Goal: Task Accomplishment & Management: Manage account settings

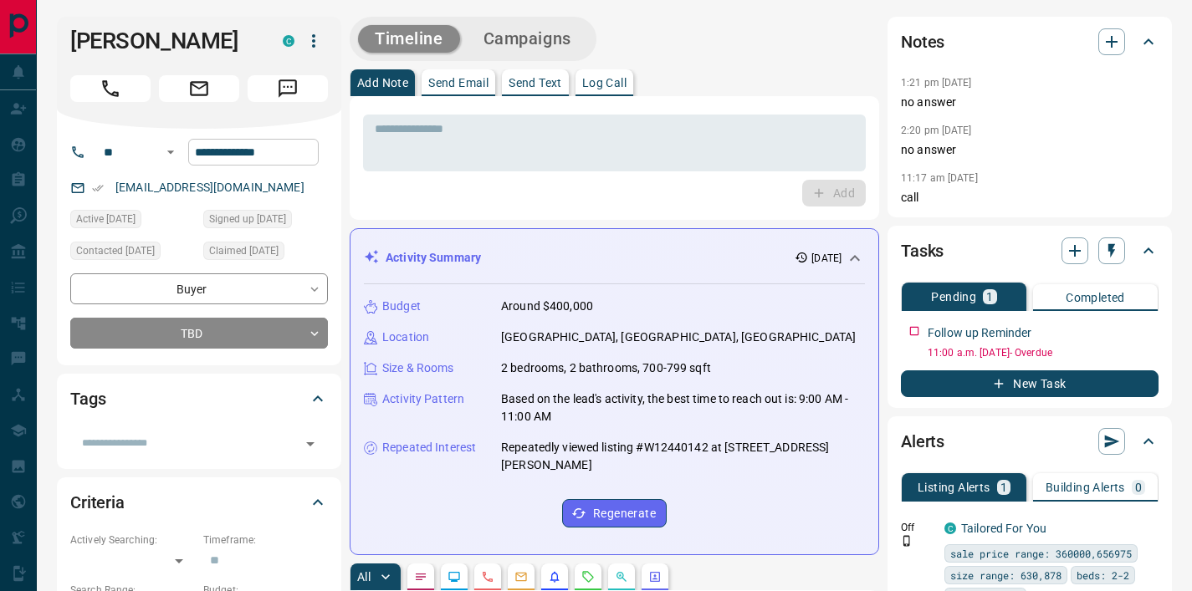
click at [244, 151] on input "**********" at bounding box center [253, 152] width 130 height 27
click at [604, 145] on textarea at bounding box center [614, 143] width 479 height 43
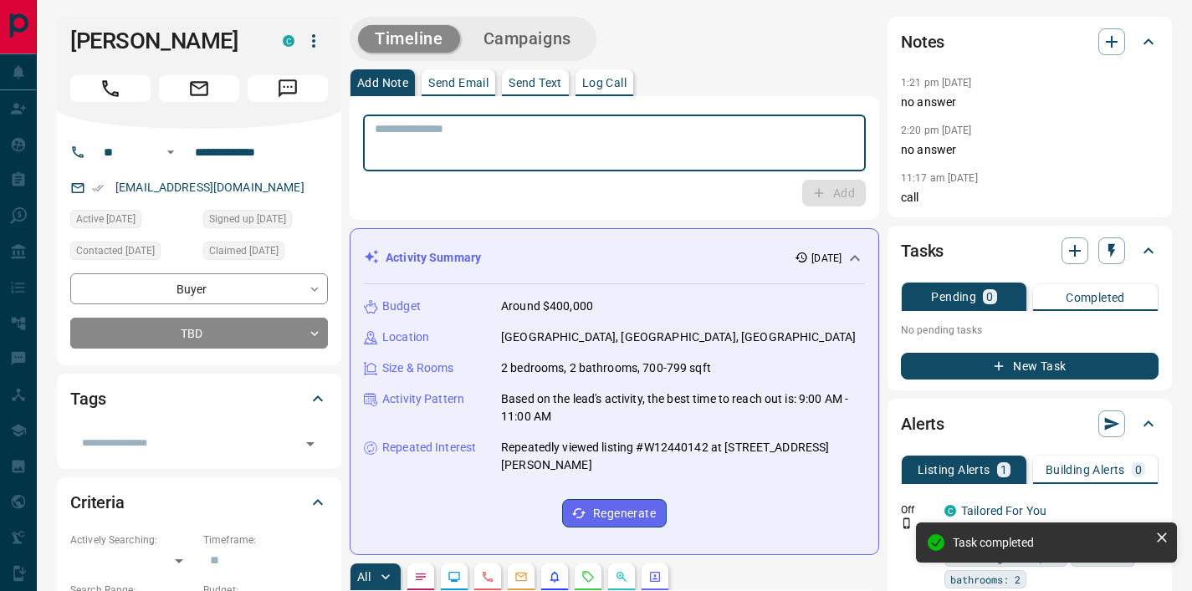
click at [563, 143] on textarea at bounding box center [614, 143] width 479 height 43
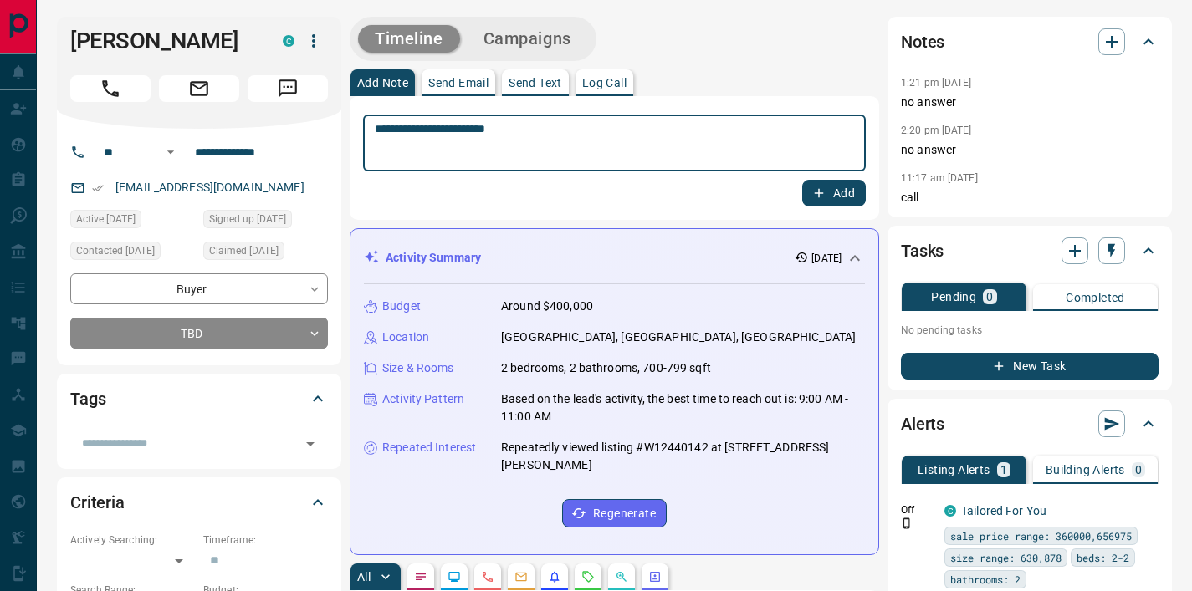
type textarea "**********"
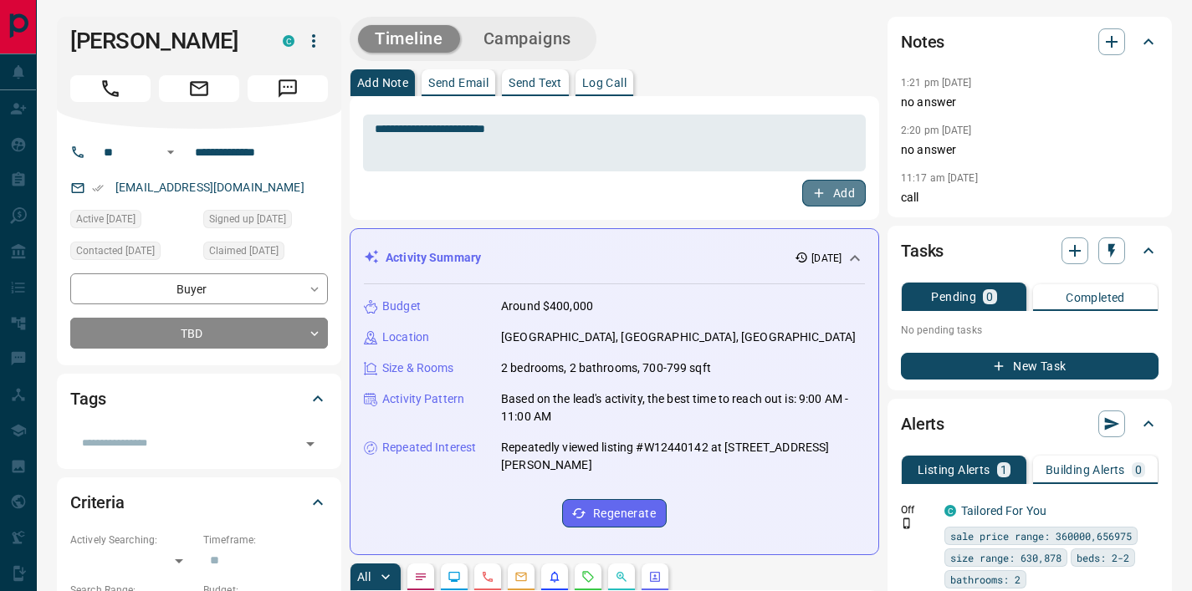
click at [824, 194] on icon "button" at bounding box center [818, 193] width 15 height 15
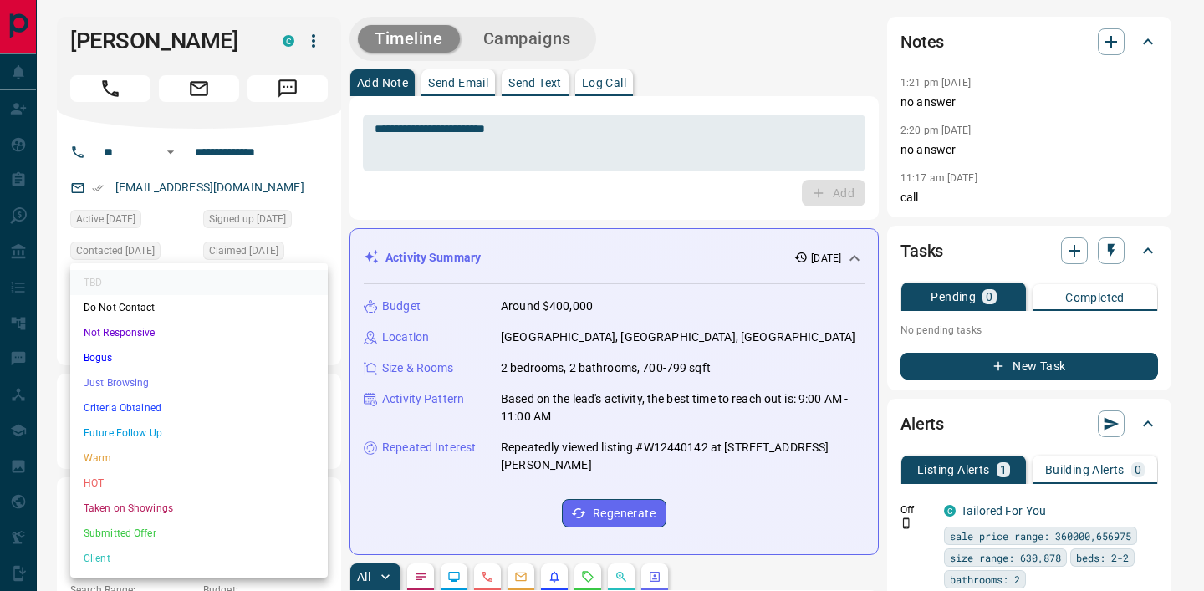
click at [156, 335] on li "Not Responsive" at bounding box center [199, 332] width 258 height 25
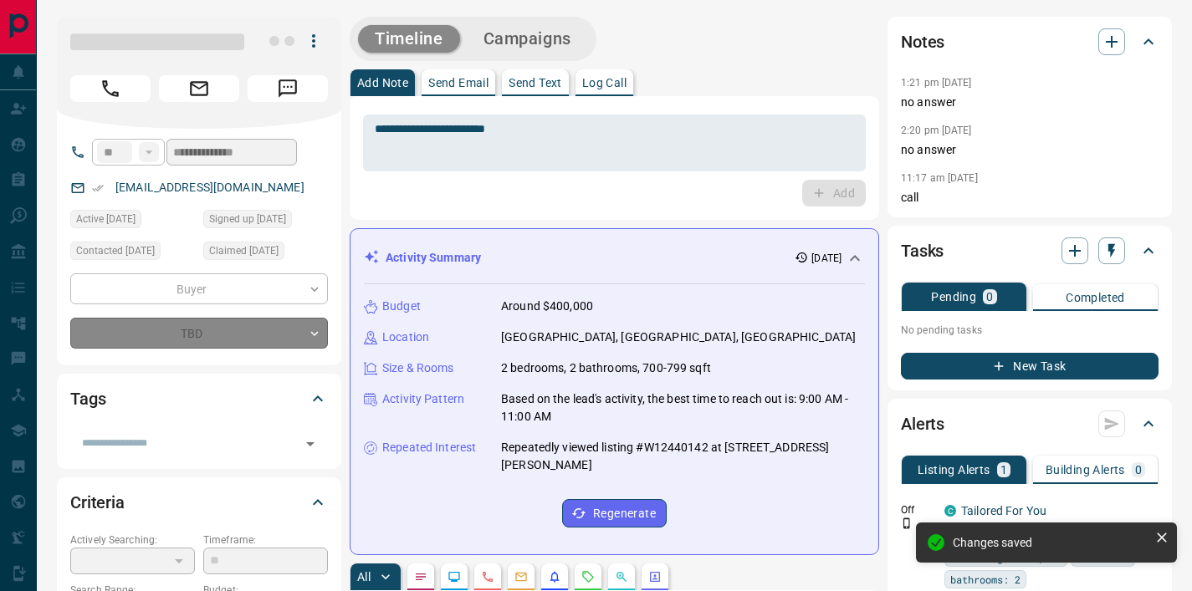
type input "*"
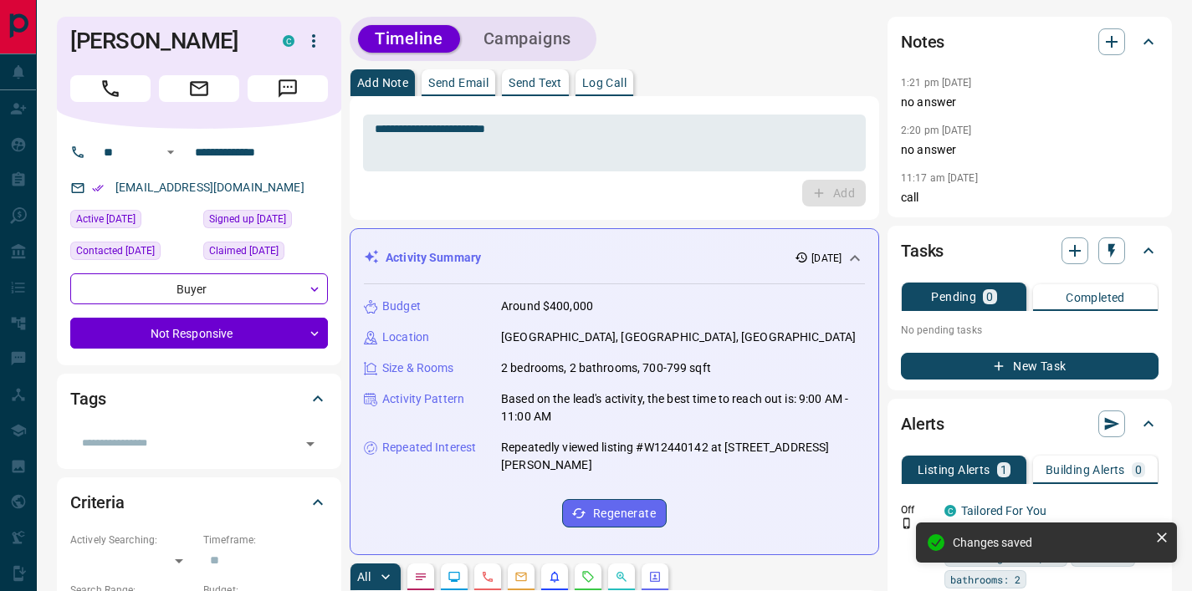
click at [529, 39] on button "Campaigns" at bounding box center [527, 39] width 121 height 28
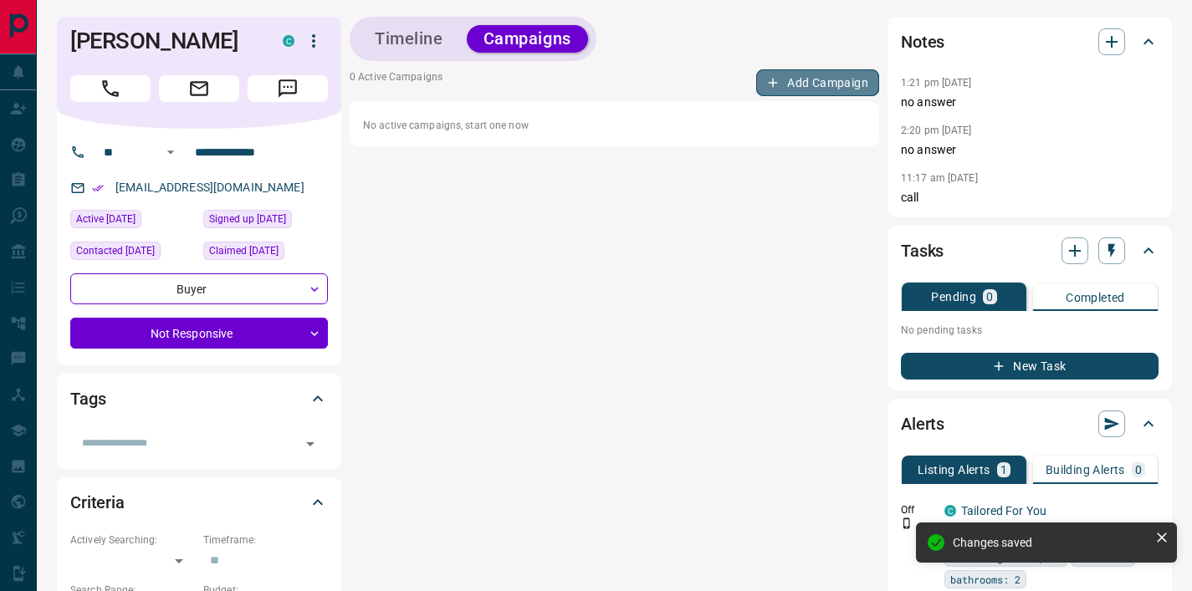
click at [822, 90] on button "Add Campaign" at bounding box center [817, 82] width 123 height 27
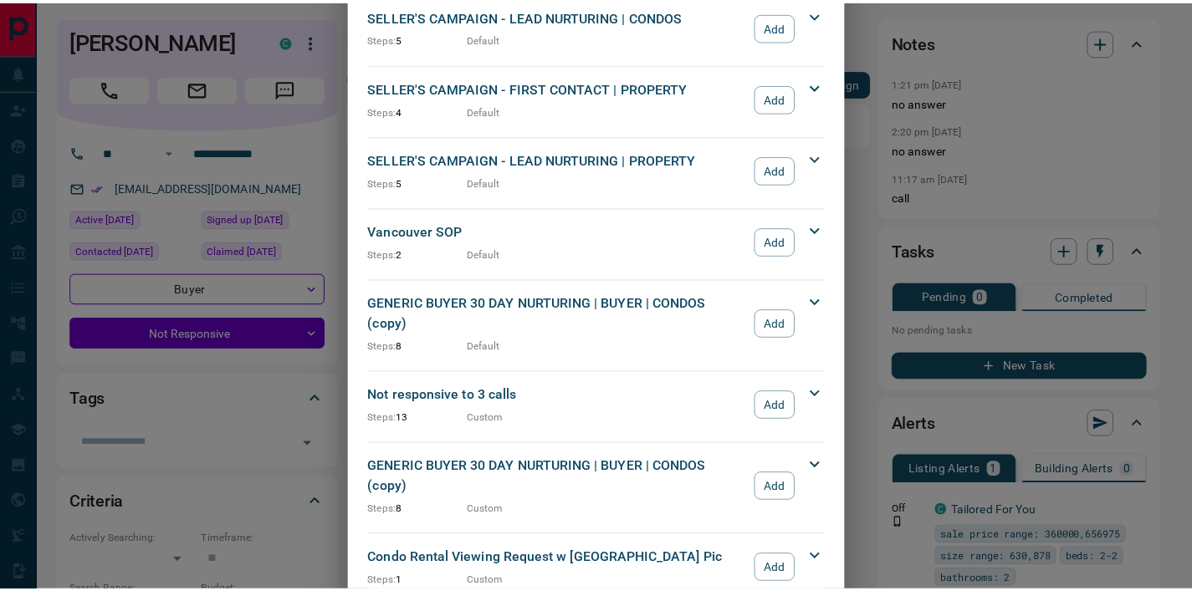
scroll to position [1591, 0]
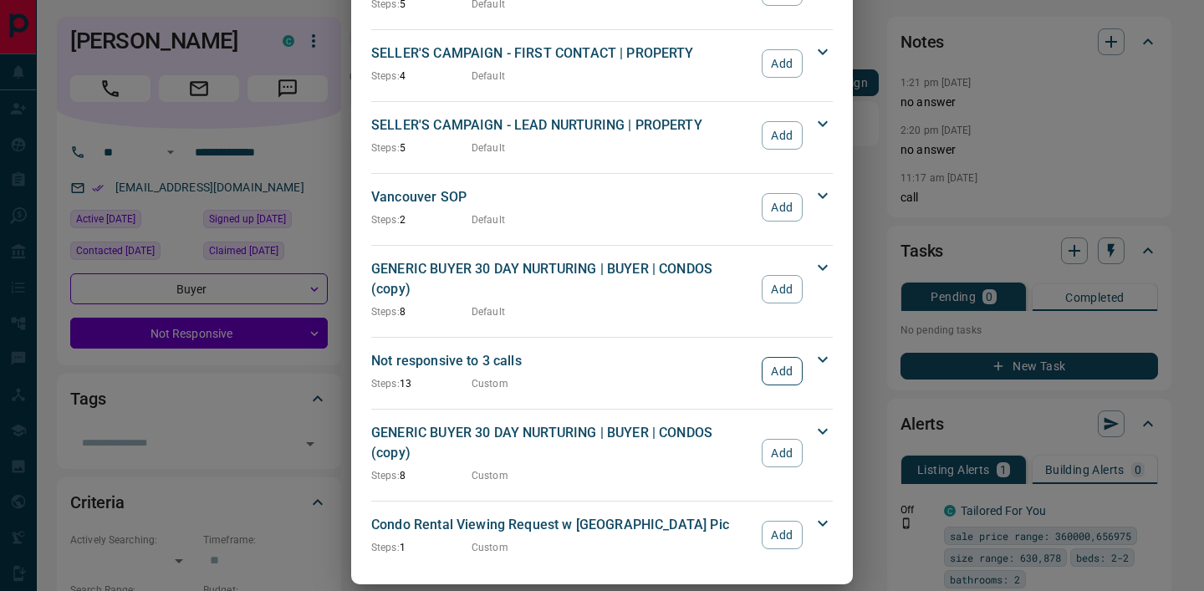
click at [791, 357] on button "Add" at bounding box center [782, 371] width 41 height 28
